Goal: Information Seeking & Learning: Learn about a topic

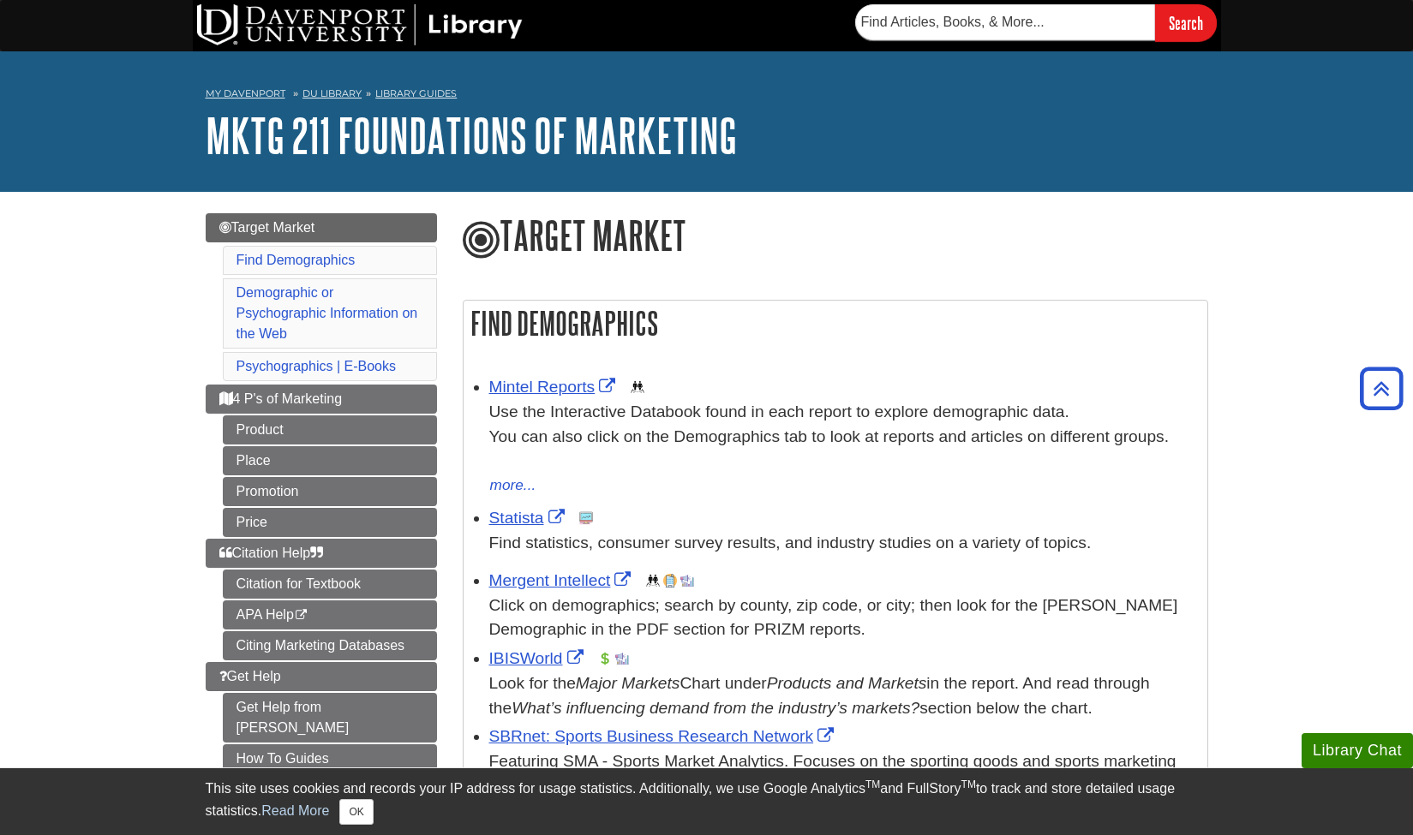
scroll to position [859, 0]
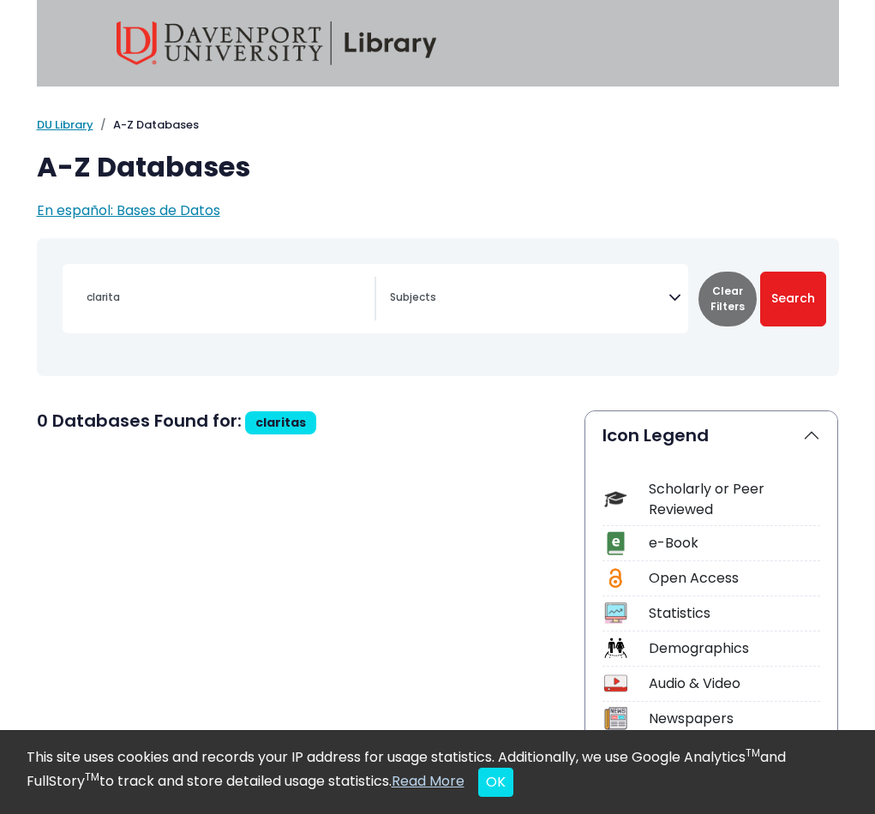
select select "Database Subject Filter"
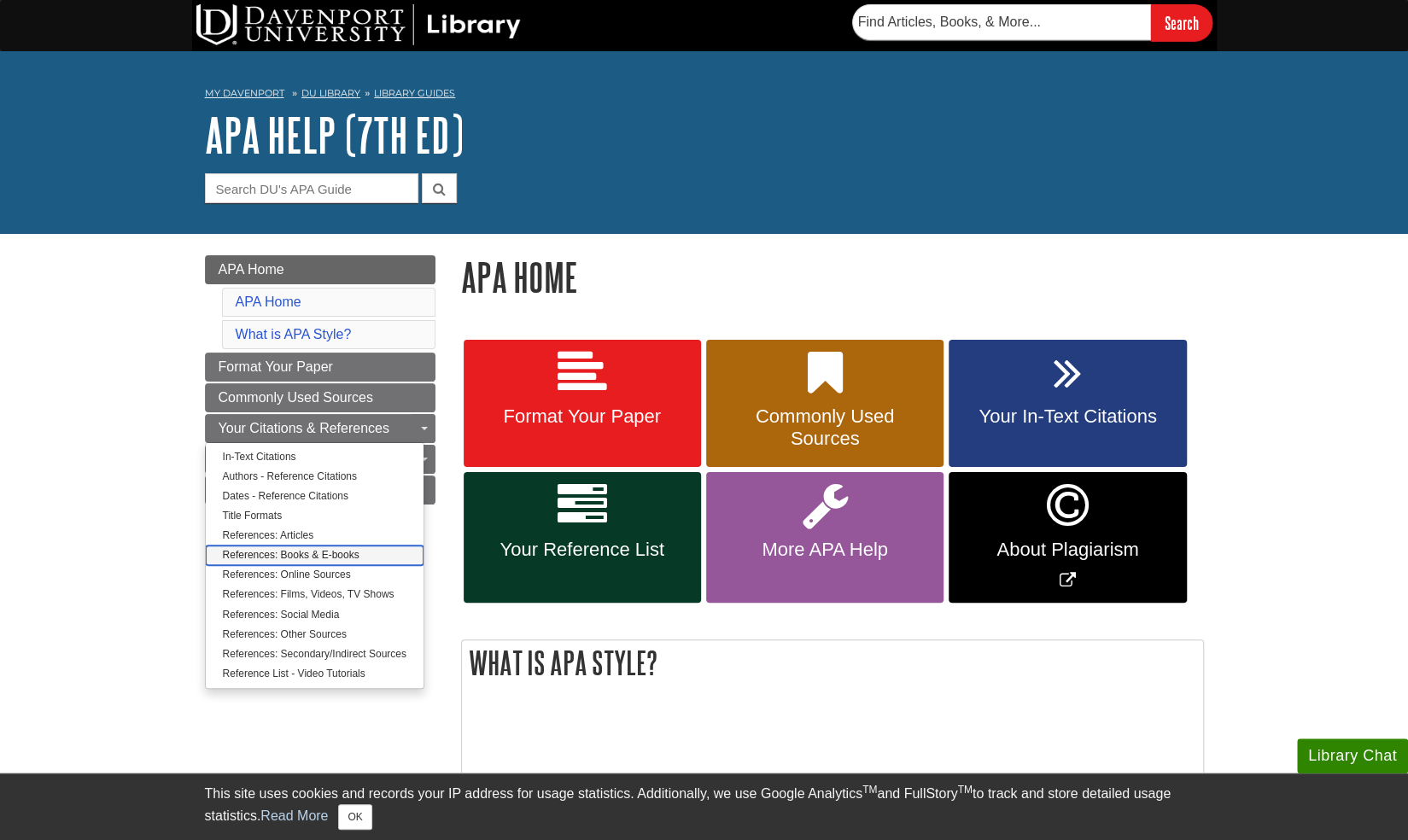
click at [361, 551] on link "References: Books & E-books" at bounding box center [314, 555] width 217 height 20
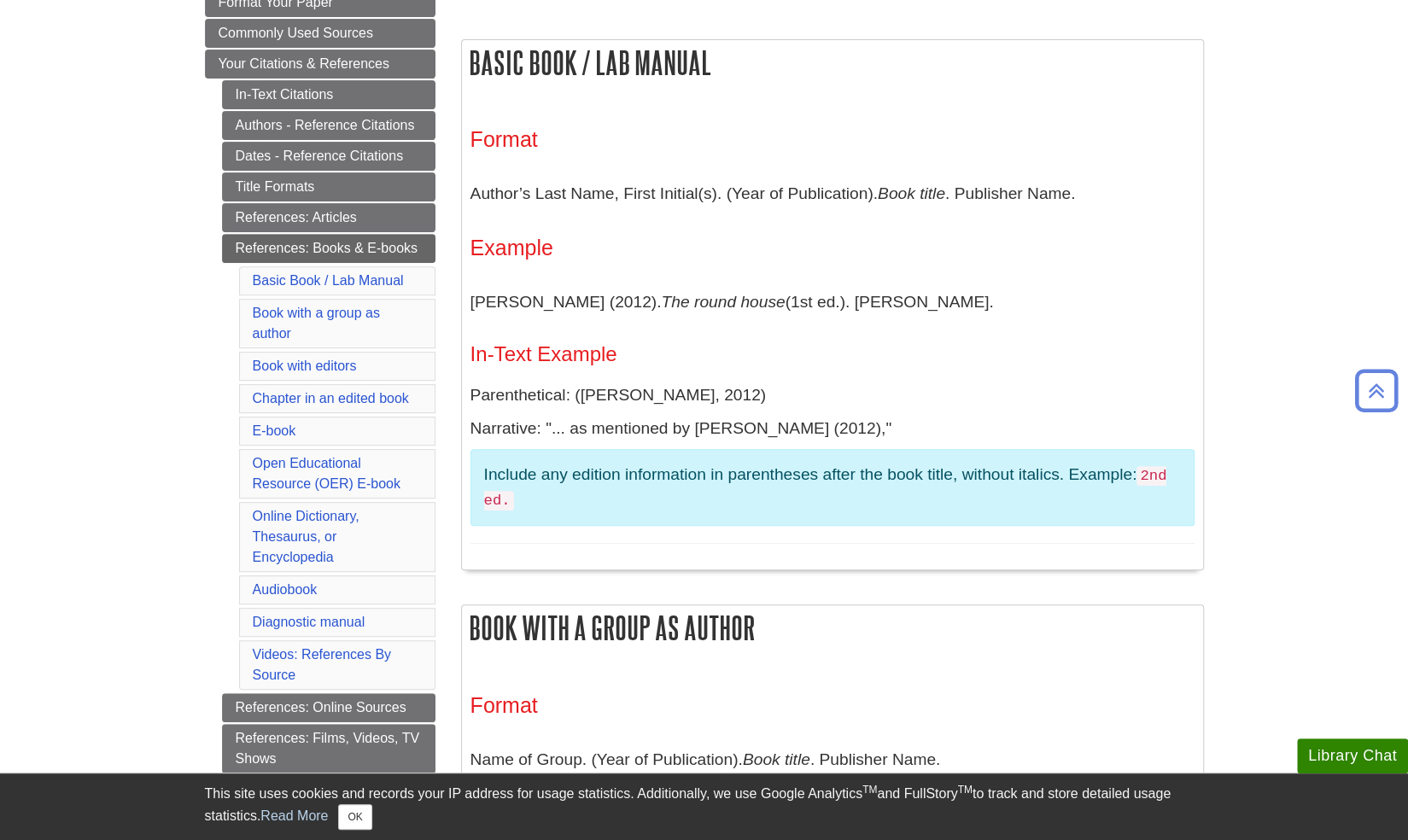
scroll to position [299, 0]
click at [986, 254] on h3 "Example" at bounding box center [832, 247] width 723 height 25
